Goal: Information Seeking & Learning: Learn about a topic

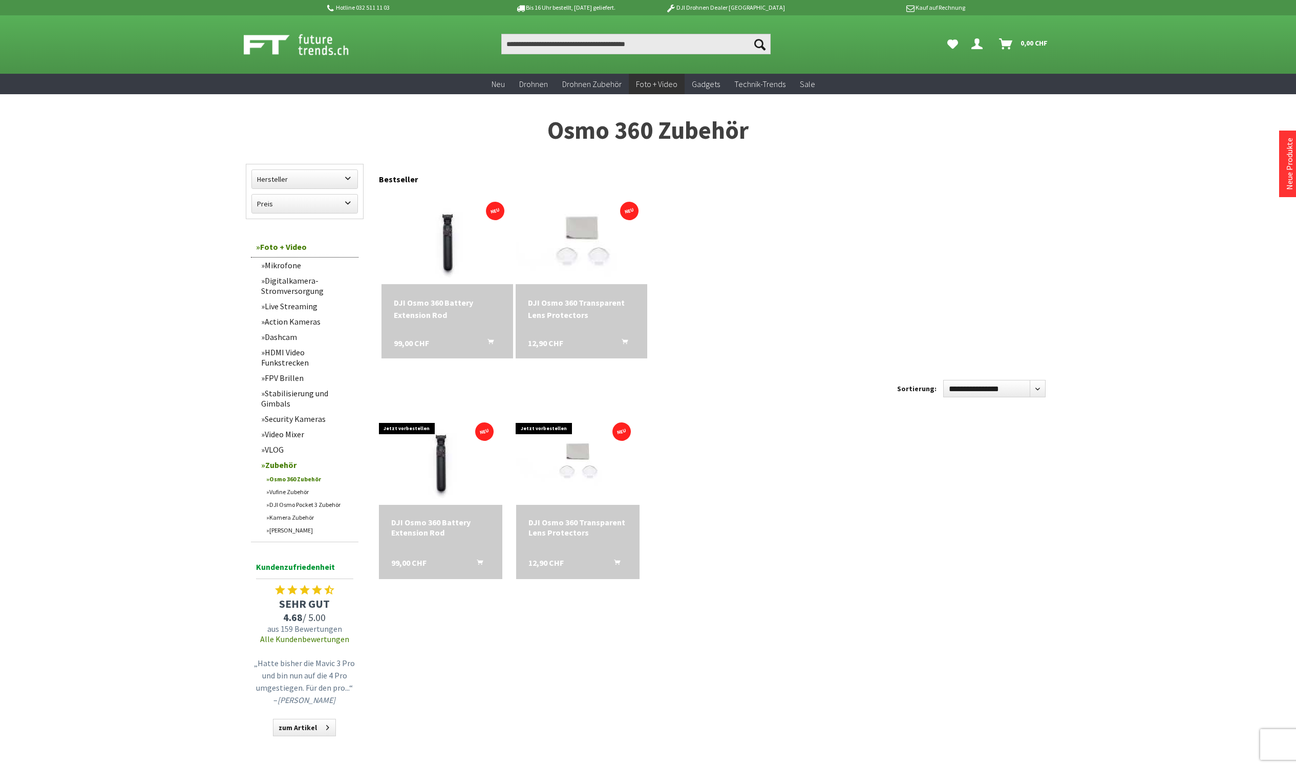
click at [602, 264] on img at bounding box center [582, 238] width 172 height 129
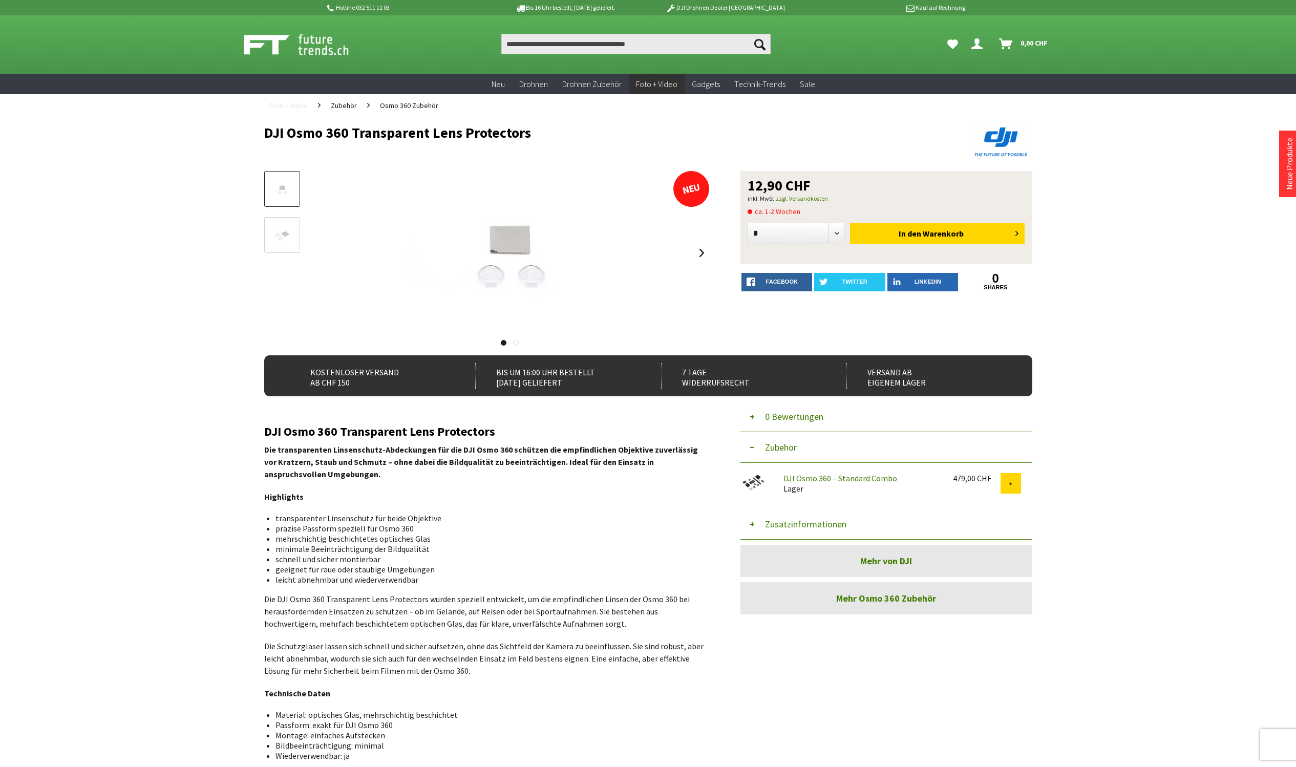
click at [274, 104] on span "Foto + Video" at bounding box center [288, 105] width 38 height 9
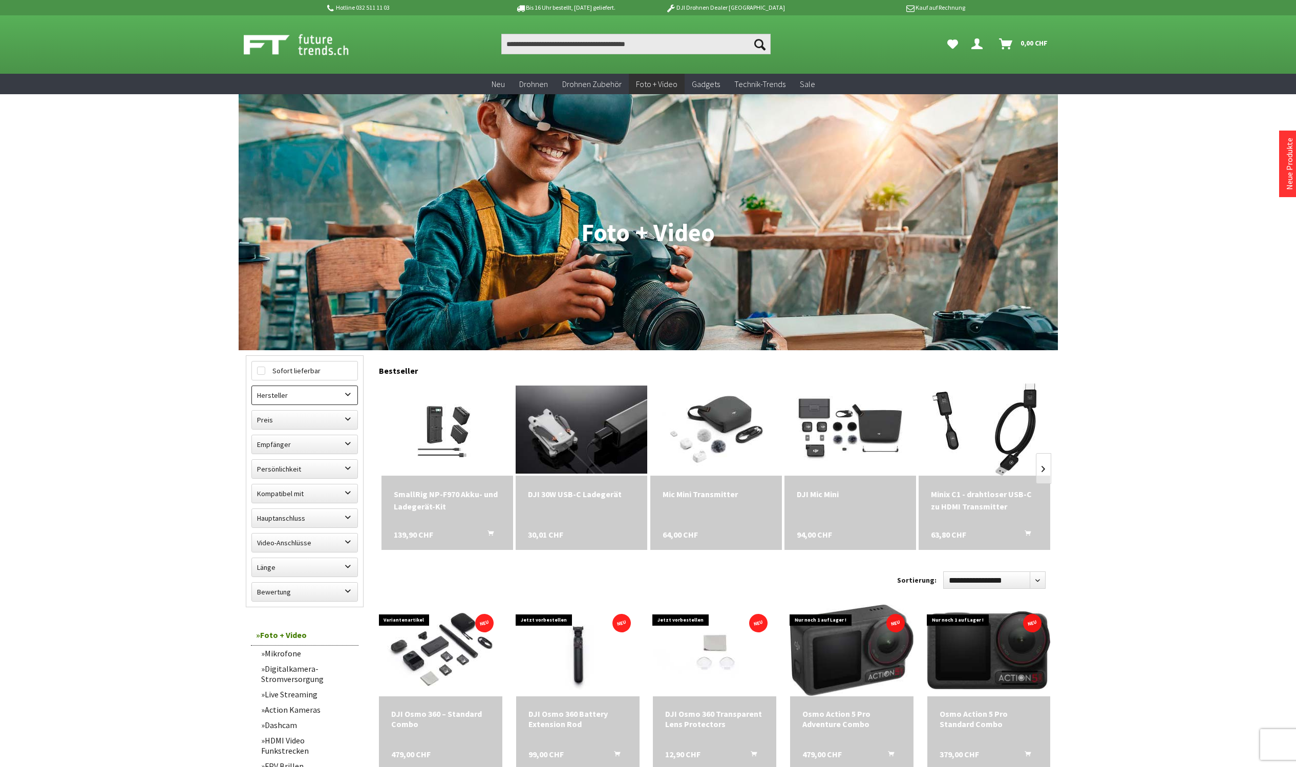
click at [328, 400] on label "Hersteller" at bounding box center [304, 395] width 105 height 18
click at [280, 456] on label "DJI" at bounding box center [304, 458] width 95 height 13
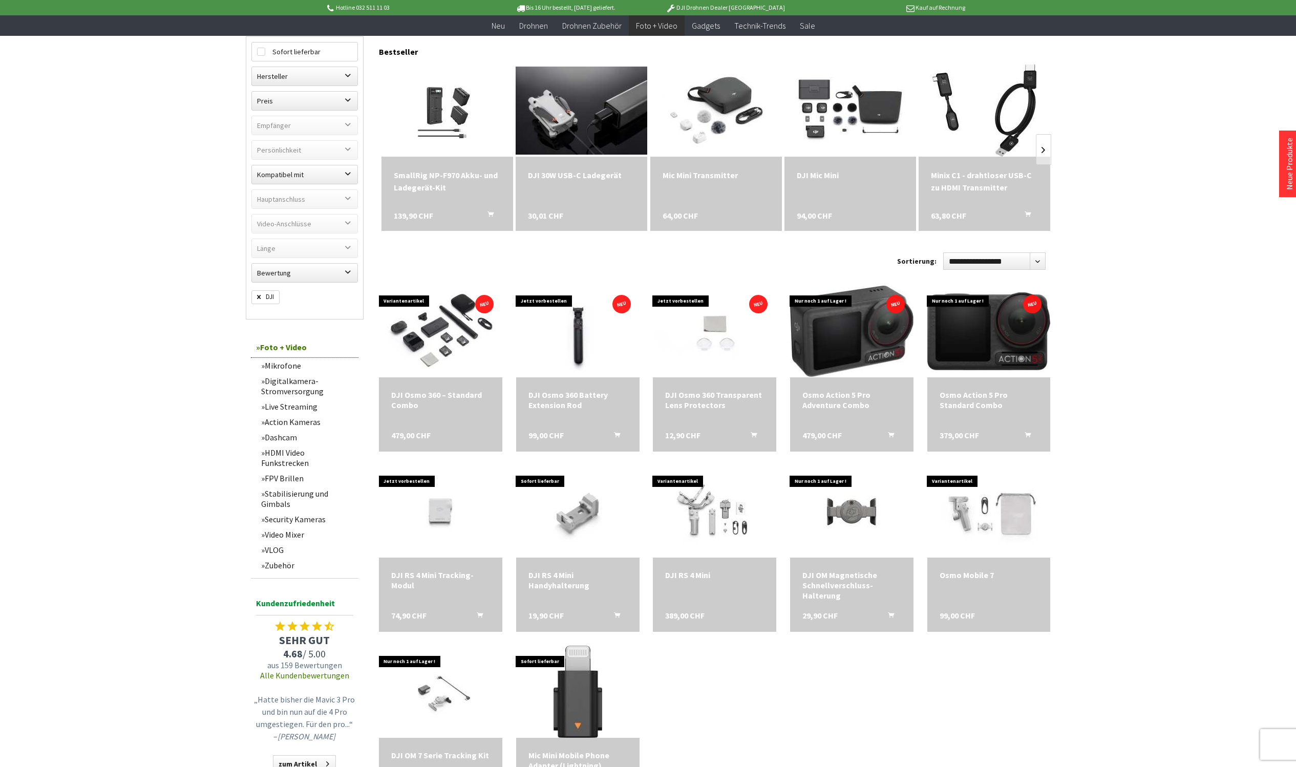
scroll to position [352, 0]
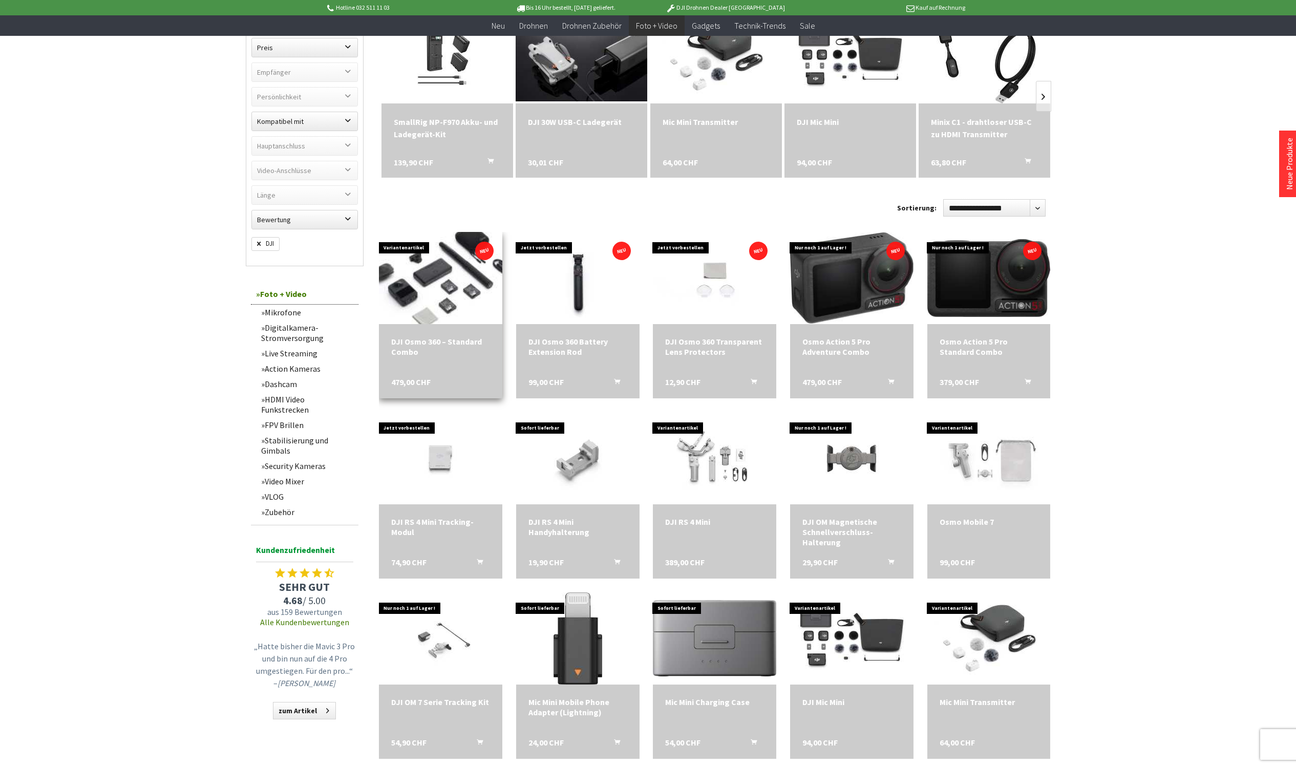
click at [442, 296] on img at bounding box center [440, 277] width 172 height 129
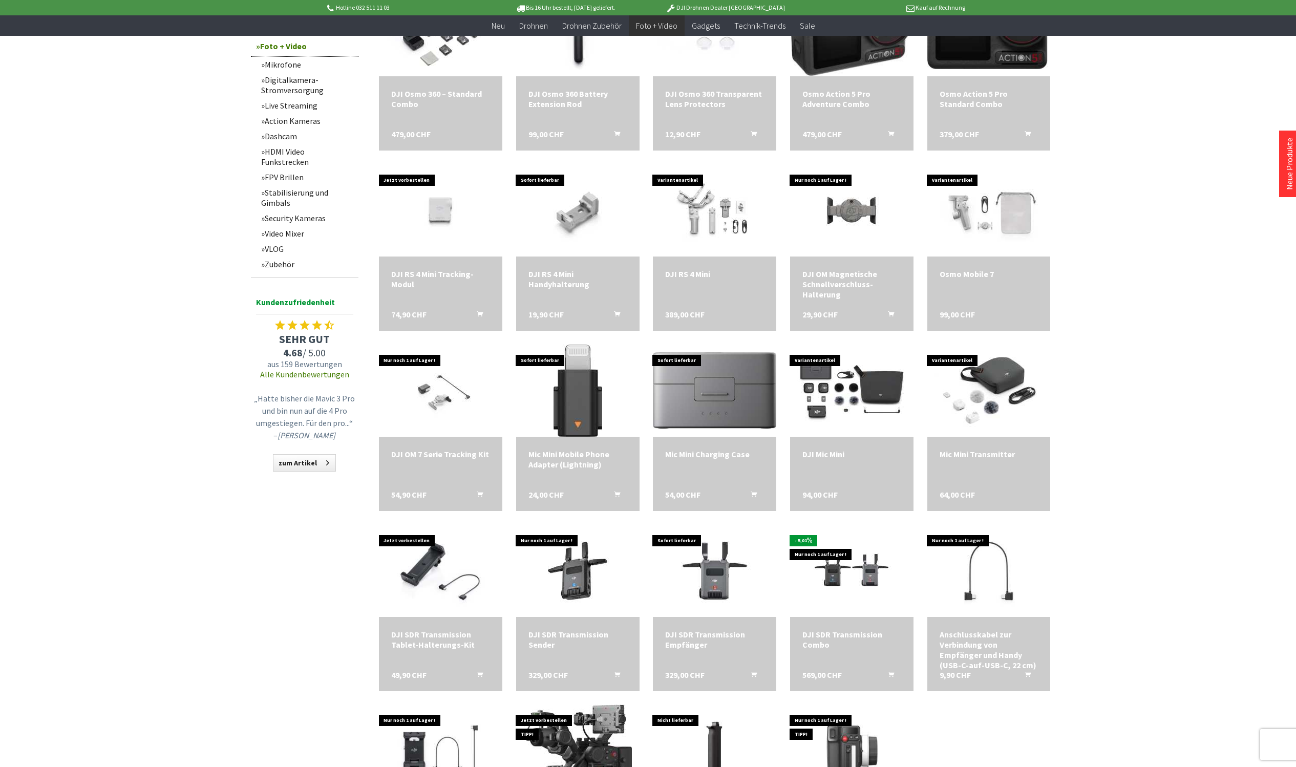
scroll to position [575, 0]
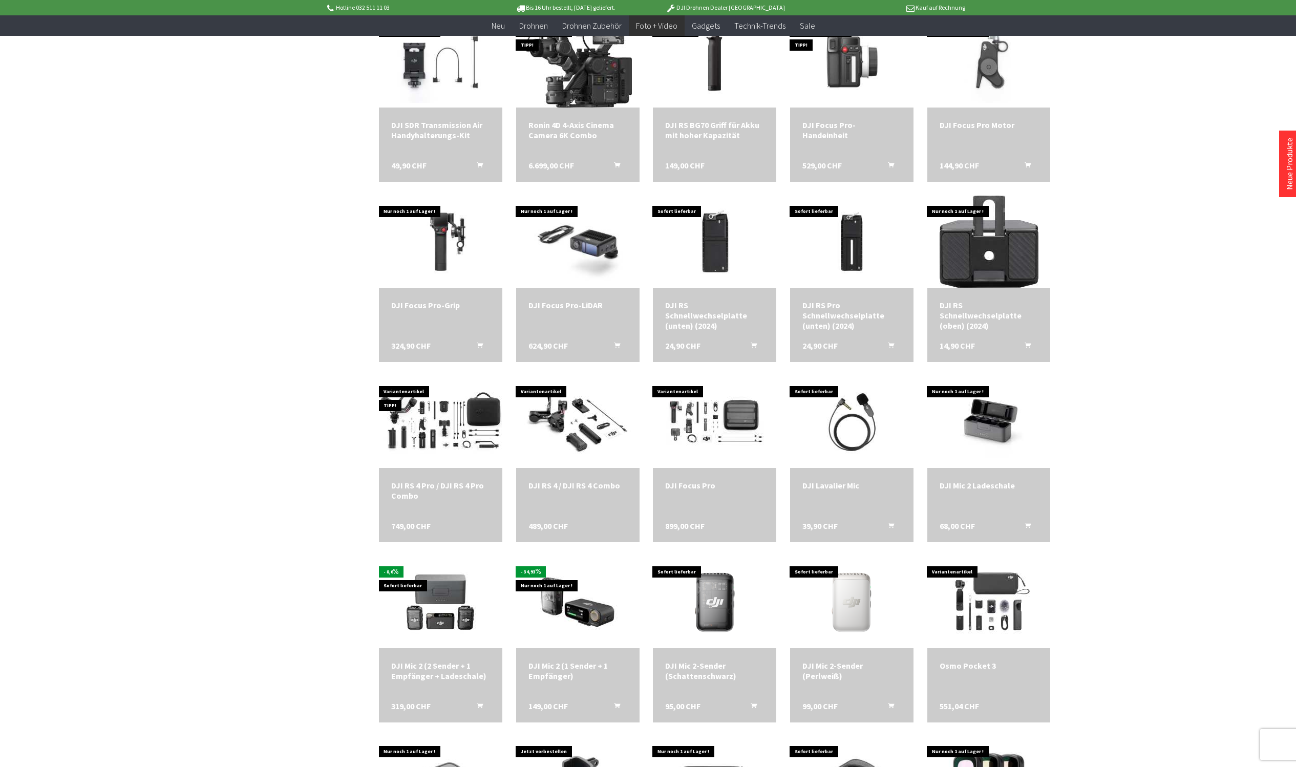
scroll to position [1487, 0]
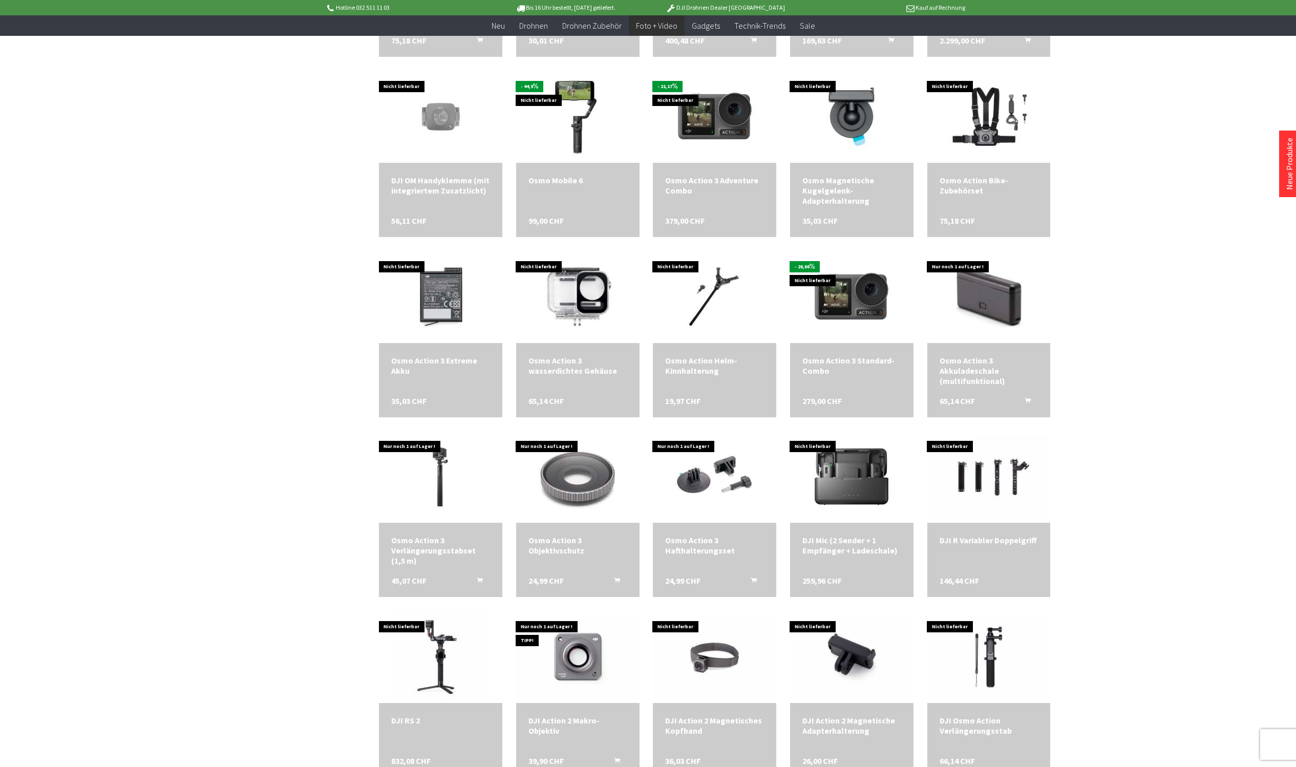
scroll to position [2226, 0]
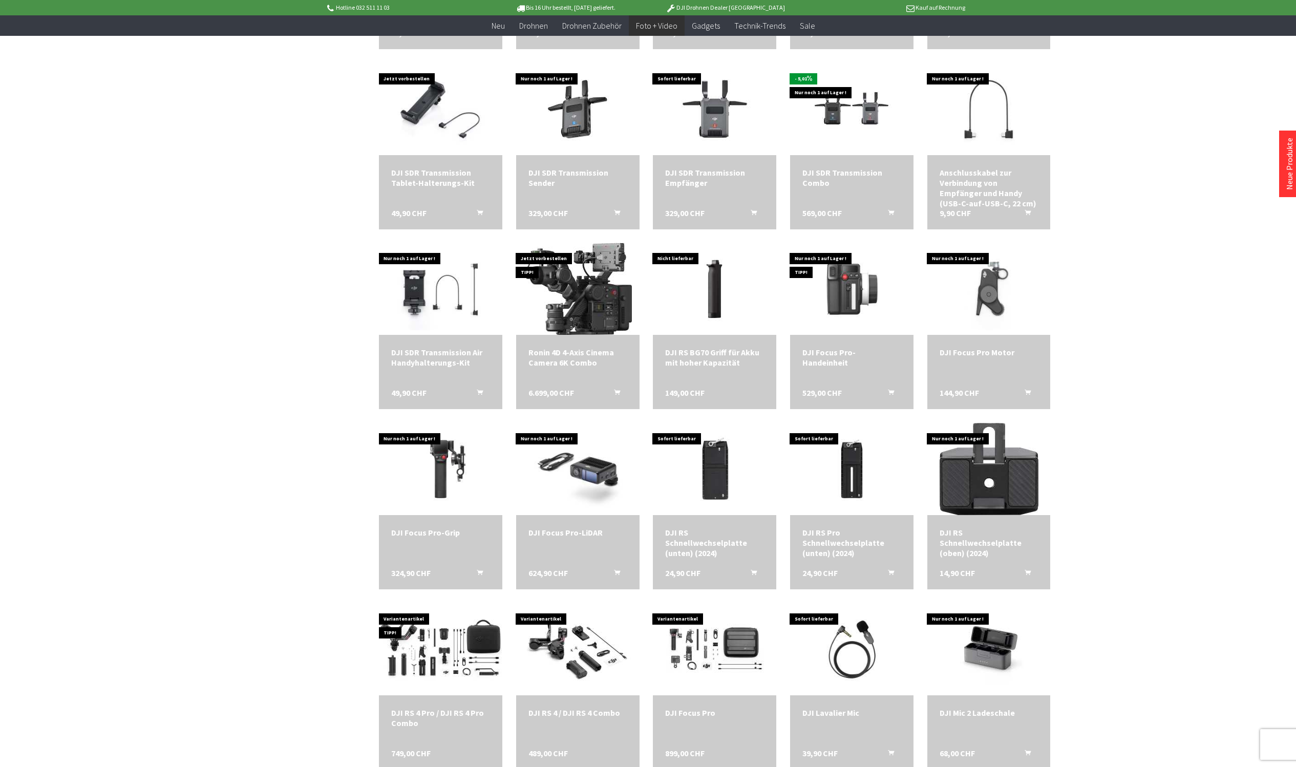
scroll to position [1001, 0]
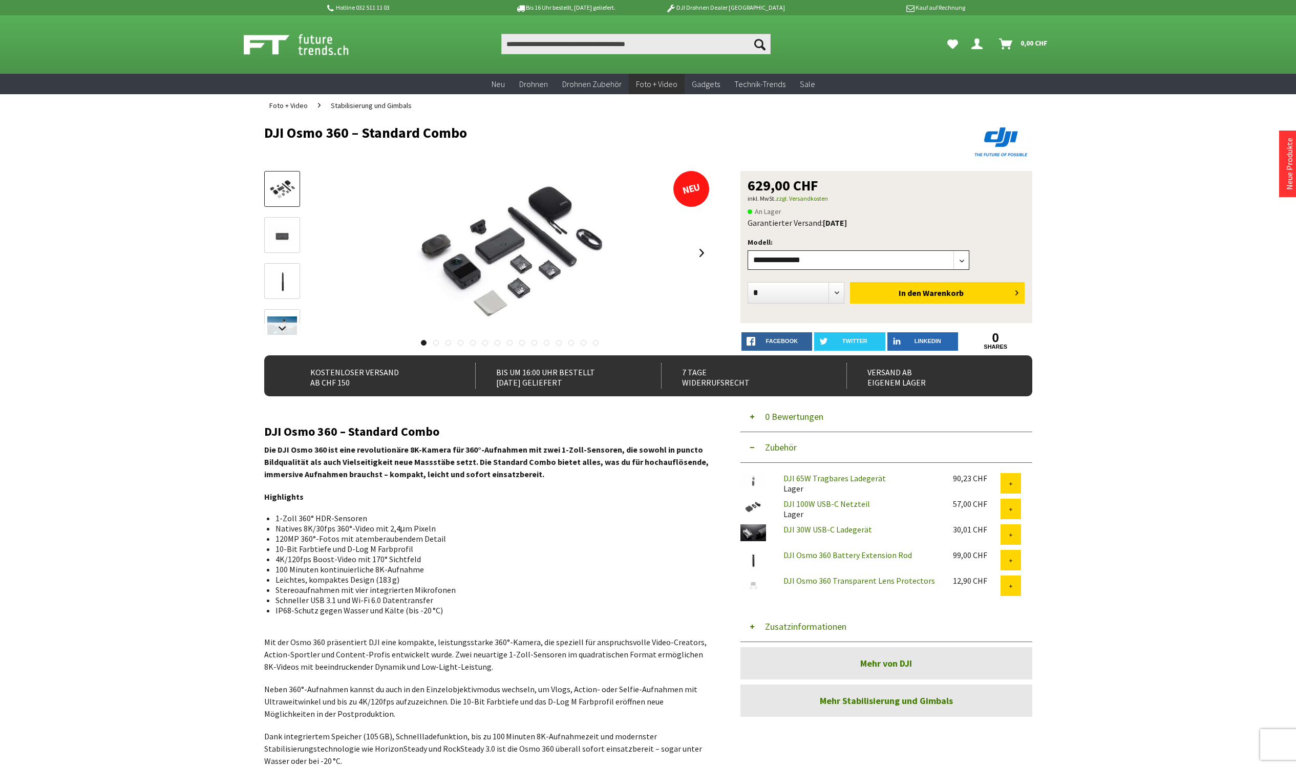
click at [791, 256] on select"] "**********" at bounding box center [858, 259] width 222 height 19
